Goal: Task Accomplishment & Management: Use online tool/utility

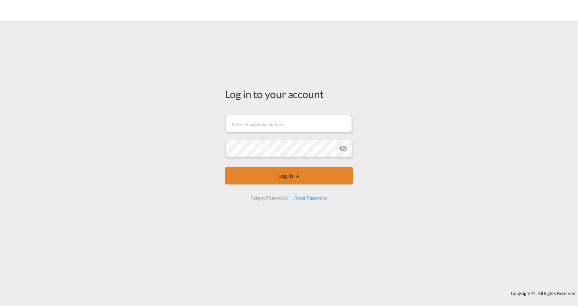
type input "[PERSON_NAME][EMAIL_ADDRESS][PERSON_NAME][DOMAIN_NAME]"
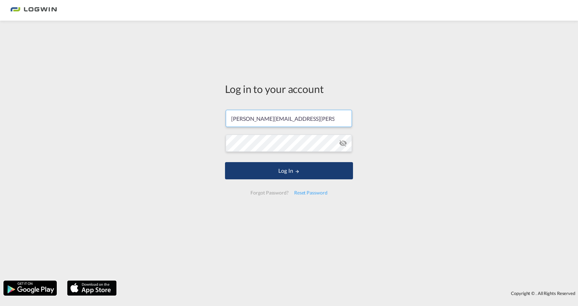
click at [275, 177] on button "Log In" at bounding box center [289, 170] width 128 height 17
